Goal: Task Accomplishment & Management: Manage account settings

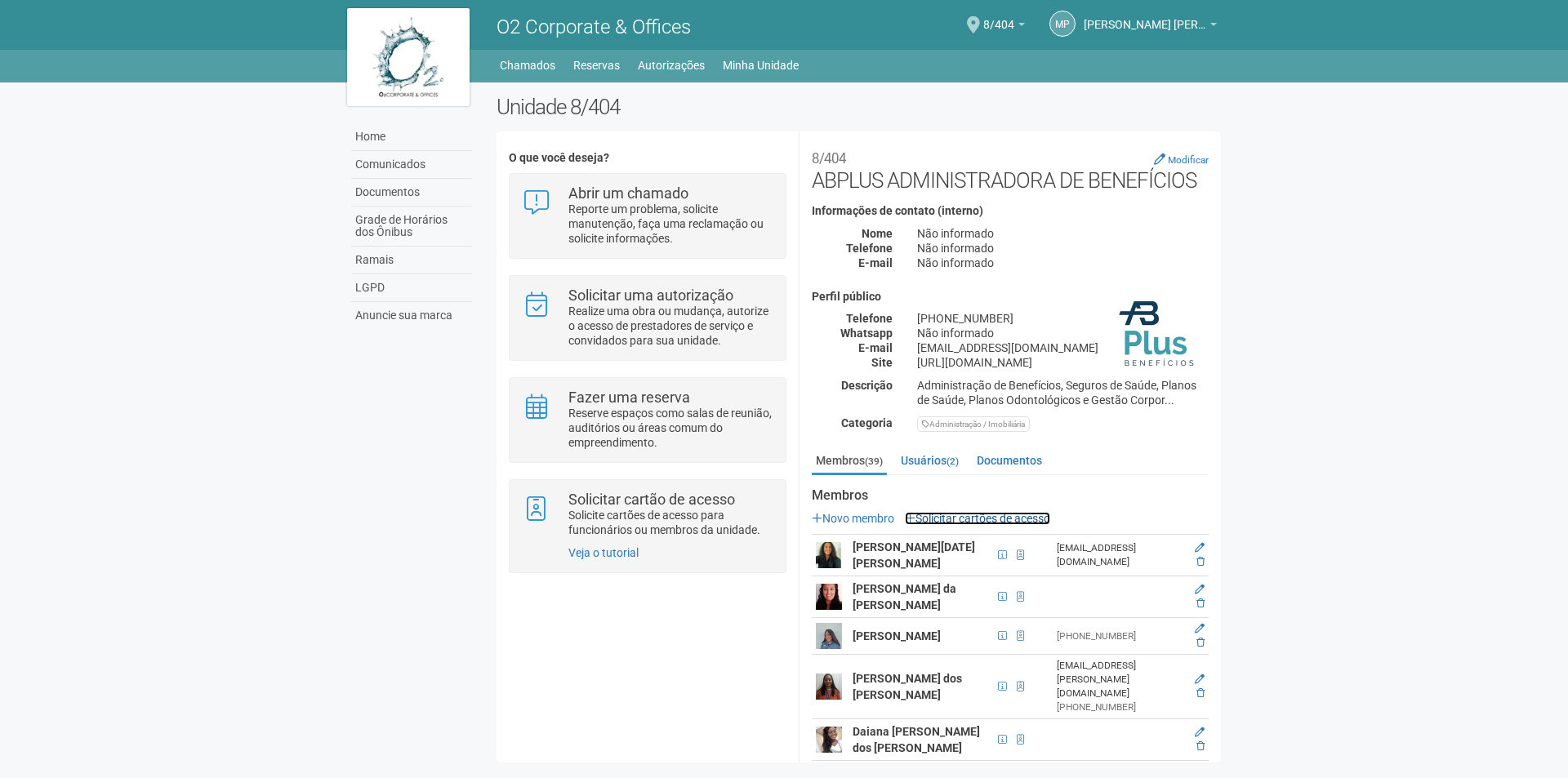
click at [988, 512] on link "Solicitar cartões de acesso" at bounding box center [977, 519] width 146 height 13
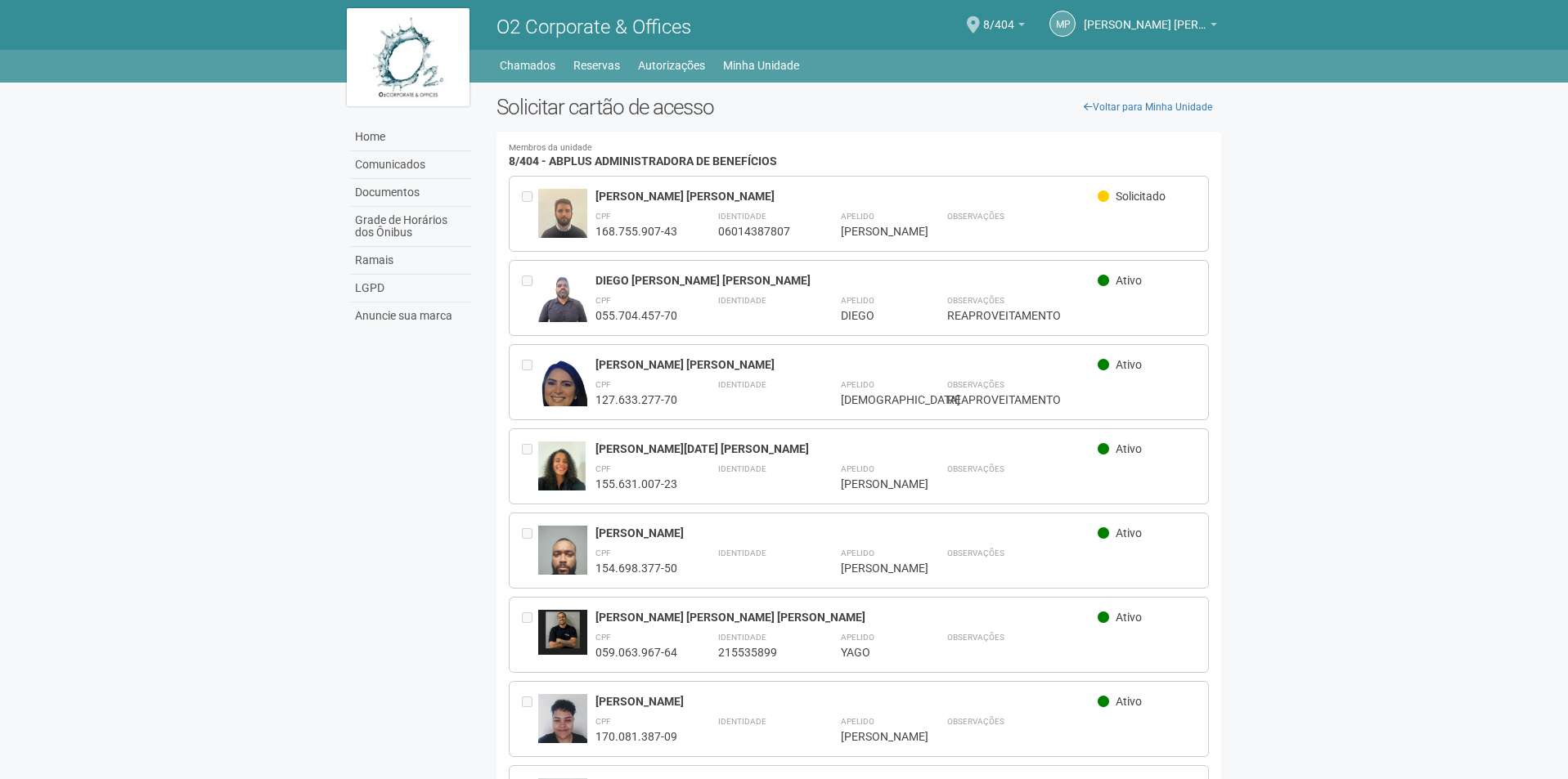
click at [671, 52] on div "Home Home Comunicados Documentos Grade de Horários dos Ônibus Ramais LGPD Anunc…" at bounding box center [784, 63] width 899 height 27
click at [671, 69] on link "Autorizações" at bounding box center [671, 66] width 67 height 23
click at [668, 60] on link "Autorizações" at bounding box center [671, 66] width 67 height 23
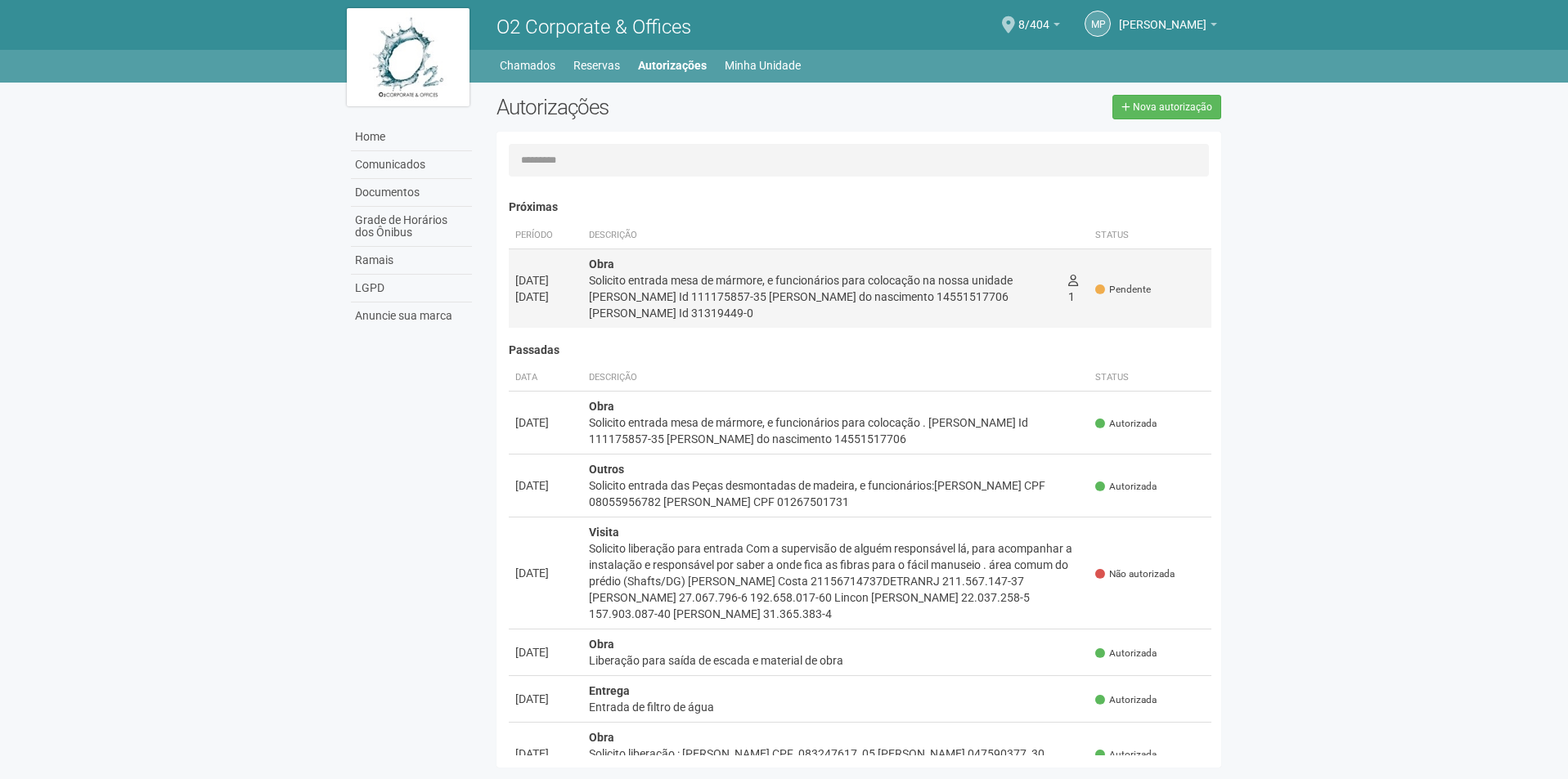
click at [685, 306] on div "Solicito entrada mesa de mármore, e funcionários para colocação na nossa unidad…" at bounding box center [821, 297] width 466 height 49
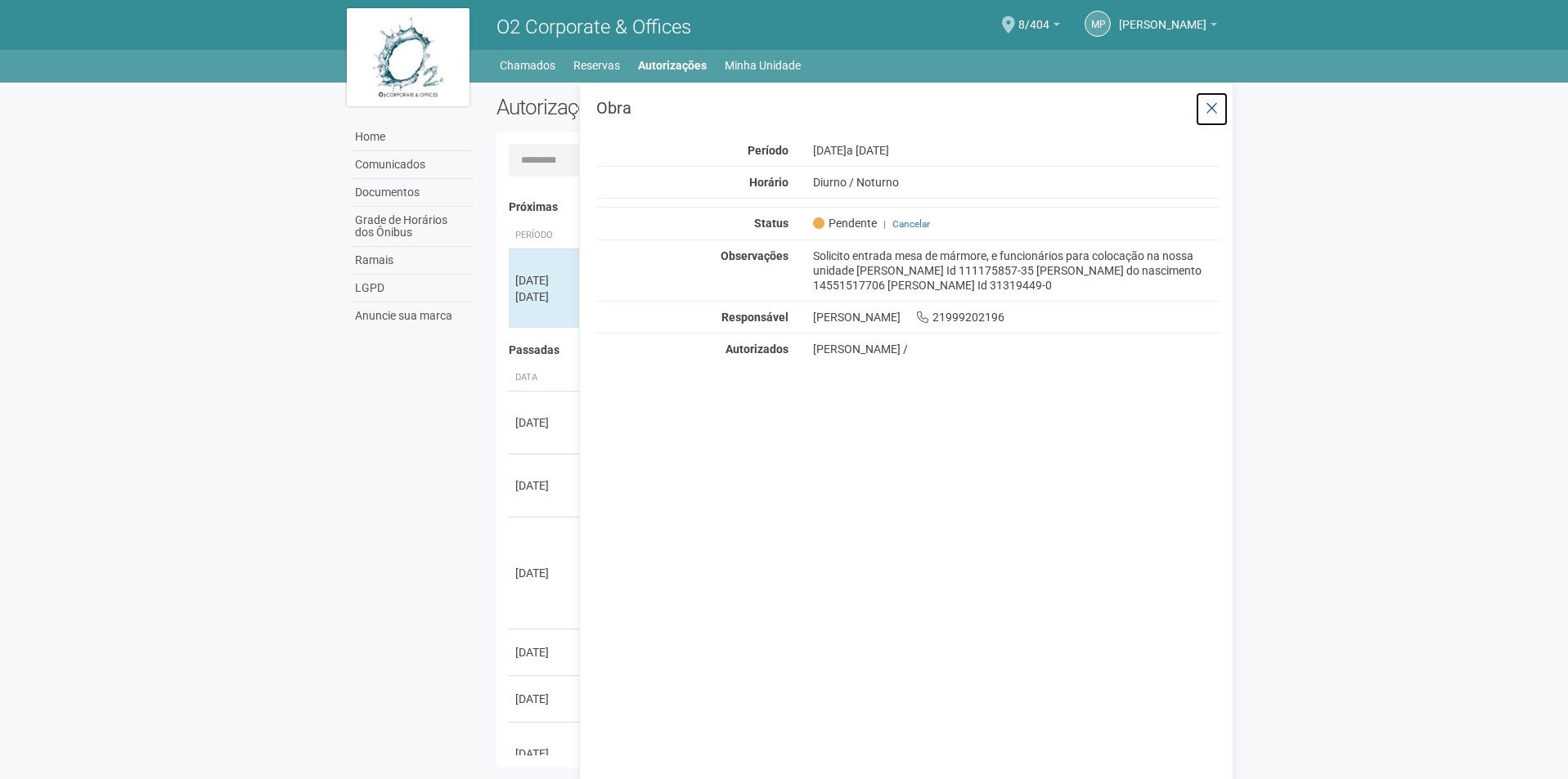
click at [1213, 110] on icon at bounding box center [1211, 108] width 12 height 16
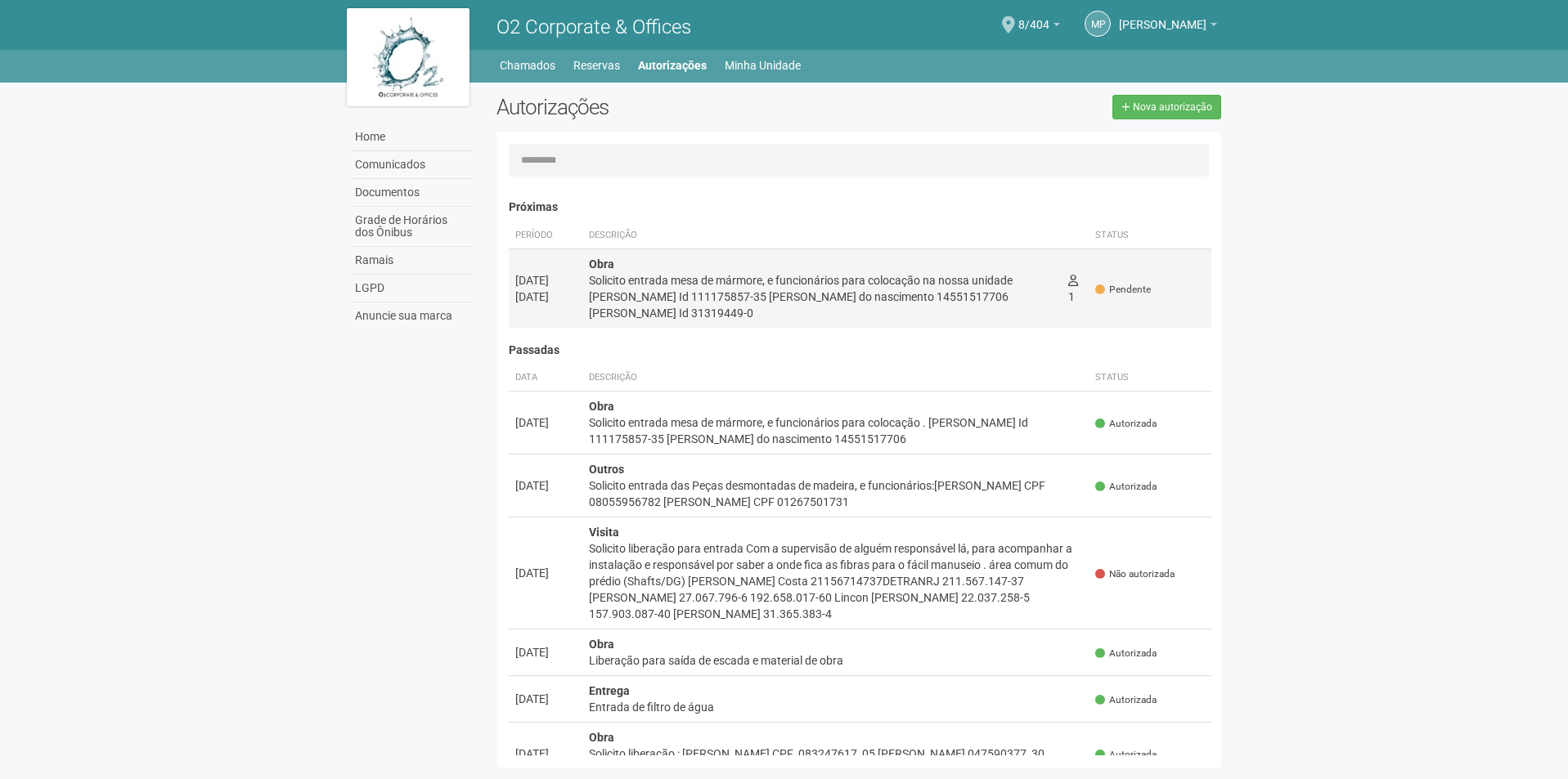
click at [1035, 301] on div "Solicito entrada mesa de mármore, e funcionários para colocação na nossa unidad…" at bounding box center [821, 297] width 466 height 49
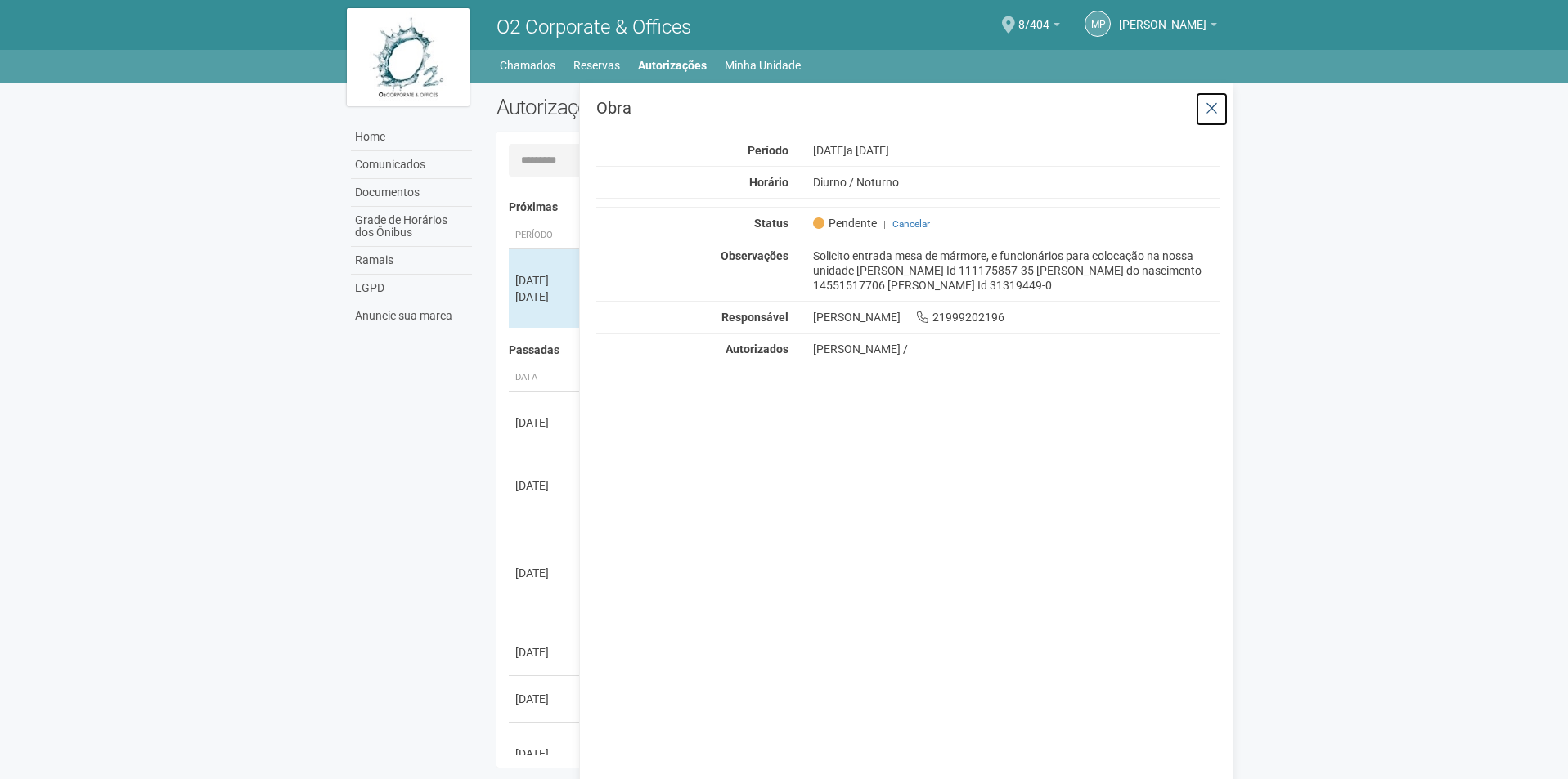
click at [1213, 107] on icon at bounding box center [1211, 108] width 12 height 16
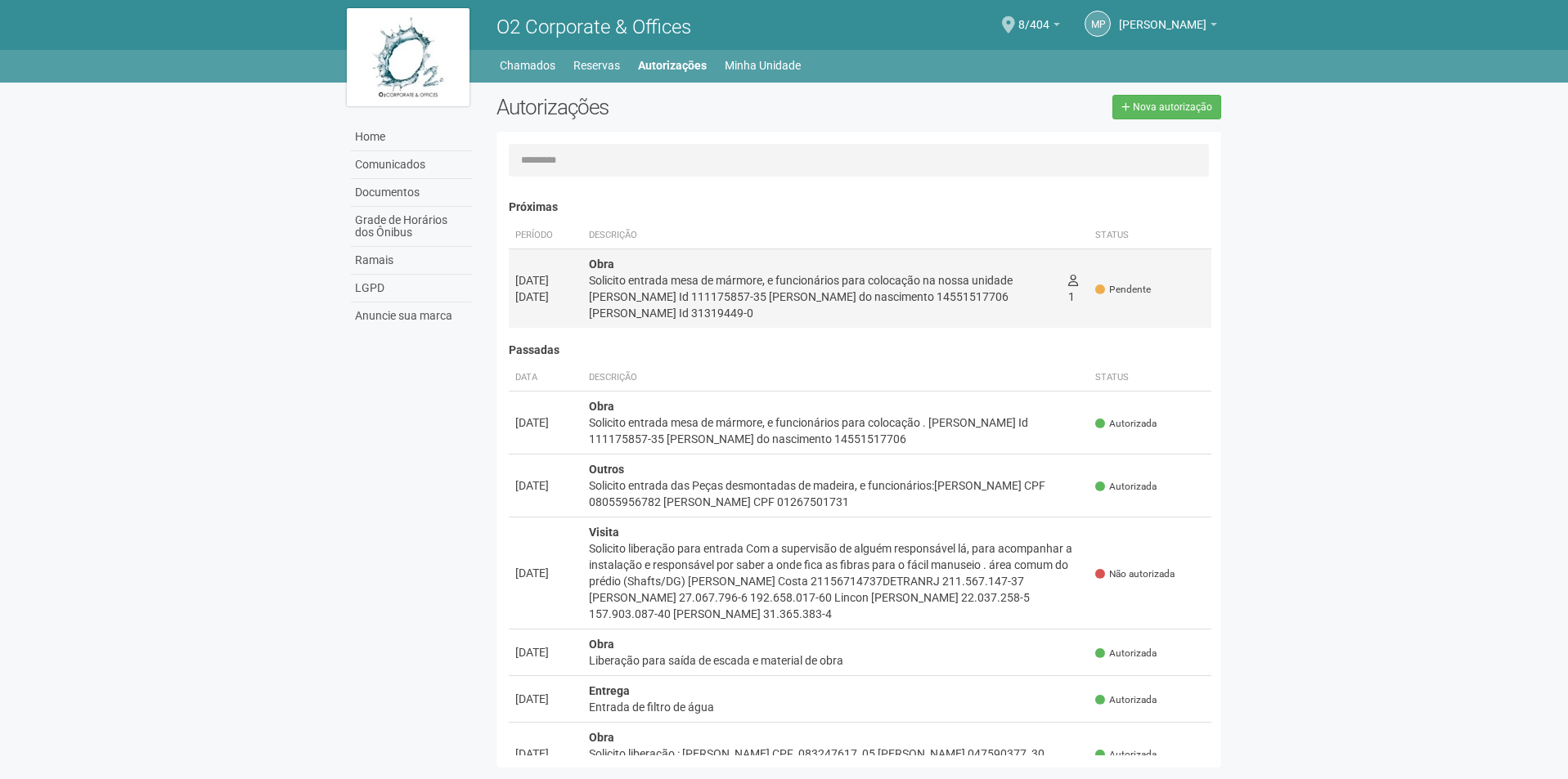
click at [930, 307] on div "Solicito entrada mesa de mármore, e funcionários para colocação na nossa unidad…" at bounding box center [821, 297] width 466 height 49
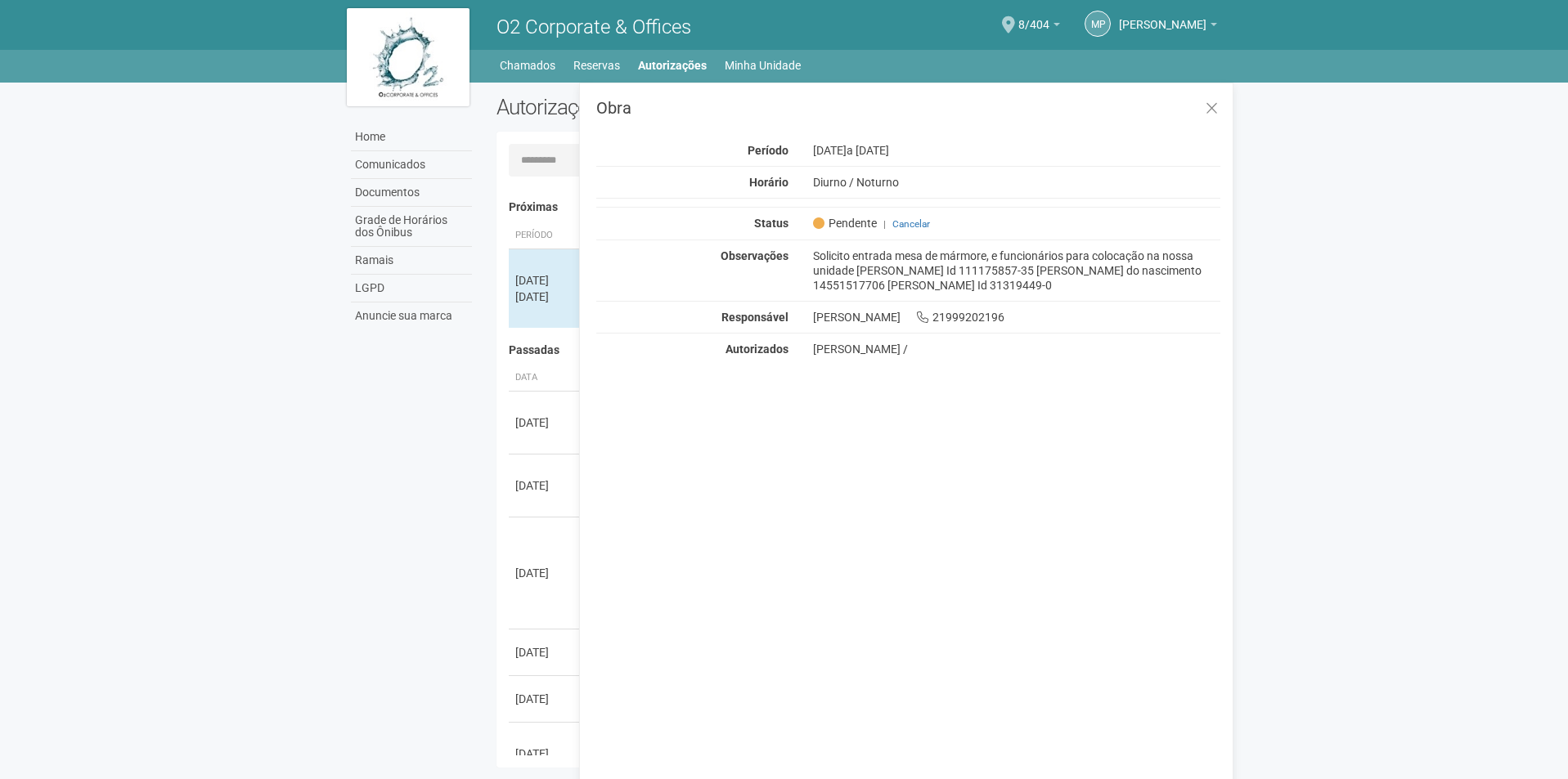
click at [689, 48] on div "O2 Corporate & Offices" at bounding box center [671, 25] width 375 height 50
click at [674, 60] on link "Autorizações" at bounding box center [672, 66] width 69 height 23
